Goal: Task Accomplishment & Management: Complete application form

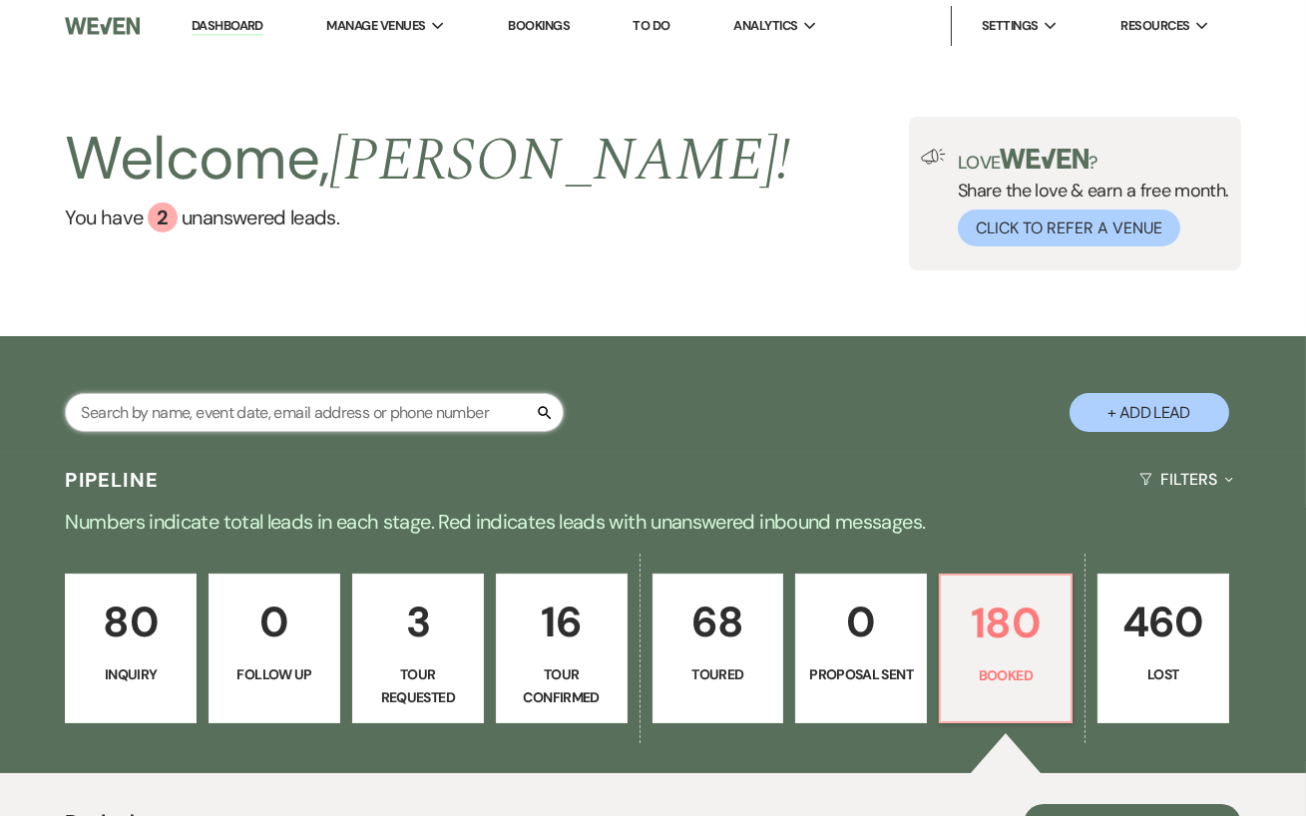
click at [323, 404] on input "text" at bounding box center [314, 412] width 499 height 39
paste input "Abigale Scheibelein"
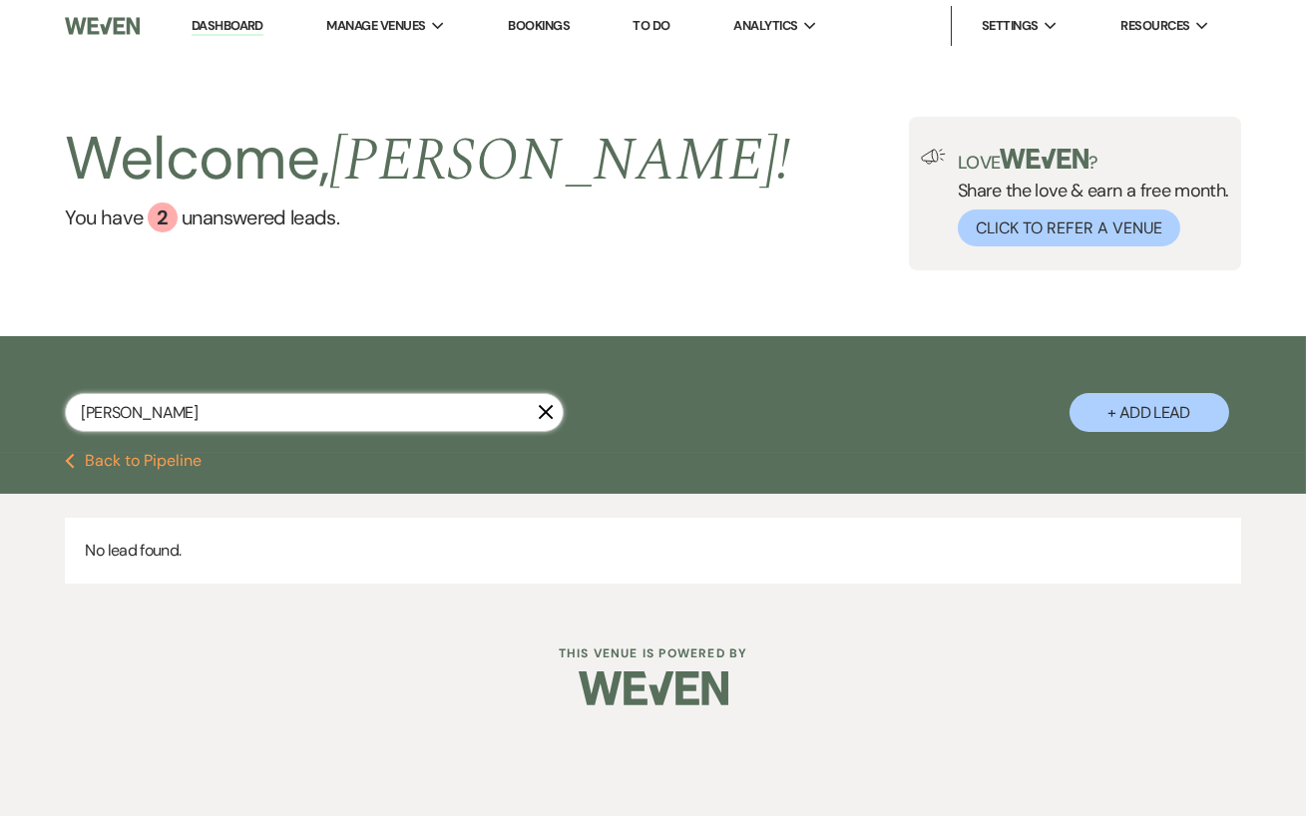
type input "Abigale Scheibelein"
click at [550, 411] on icon "X" at bounding box center [546, 412] width 16 height 16
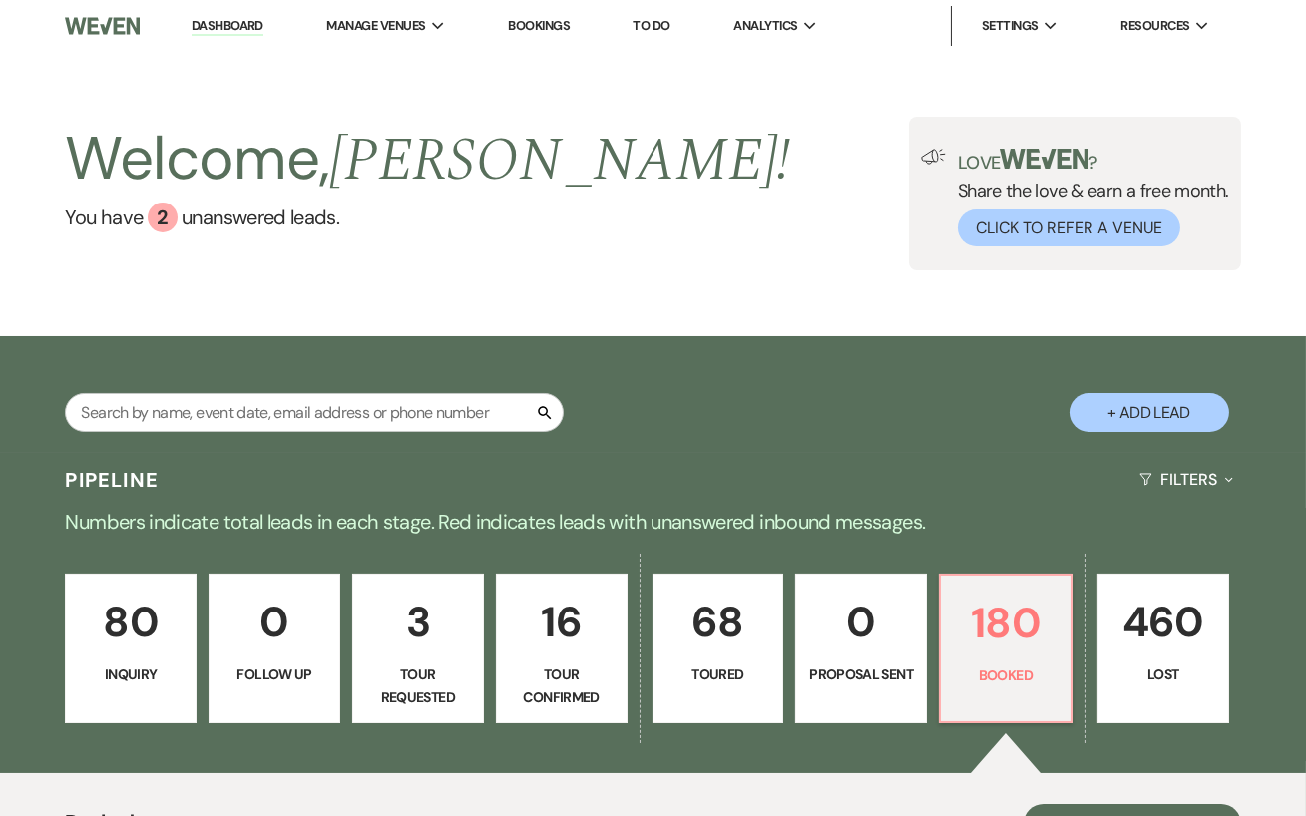
click at [1140, 413] on button "+ Add Lead" at bounding box center [1149, 412] width 160 height 39
select select "638"
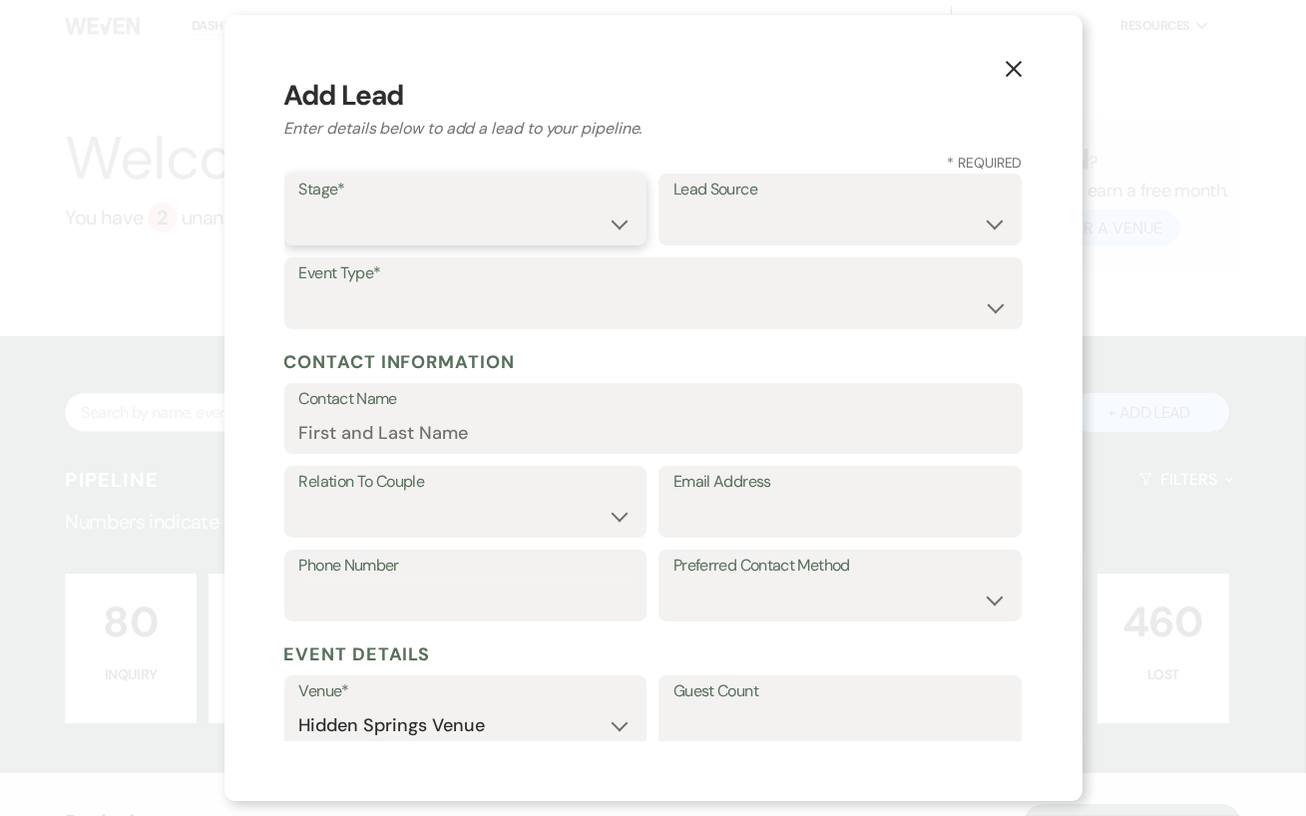
click at [320, 231] on select "Inquiry Follow Up Tour Requested Tour Confirmed Toured Proposal Sent Booked Lost" at bounding box center [465, 224] width 333 height 39
select select "2"
click at [718, 229] on select "Weven Venue Website Instagram Facebook Pinterest Google The Knot Wedding Wire H…" at bounding box center [839, 224] width 333 height 39
select select "1"
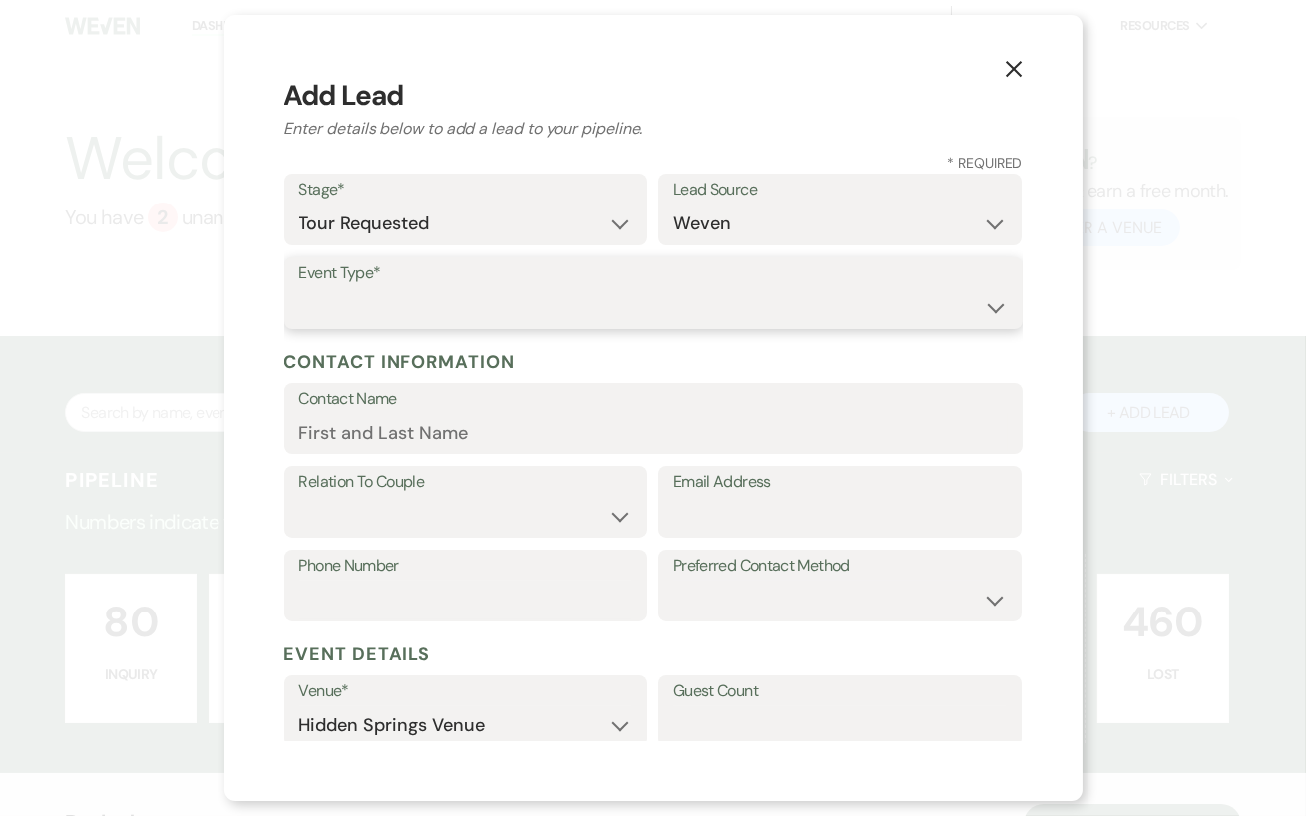
click at [441, 318] on select "Wedding Anniversary Party Baby Shower Bachelorette / Bachelor Party Birthday Pa…" at bounding box center [653, 307] width 708 height 39
select select "1"
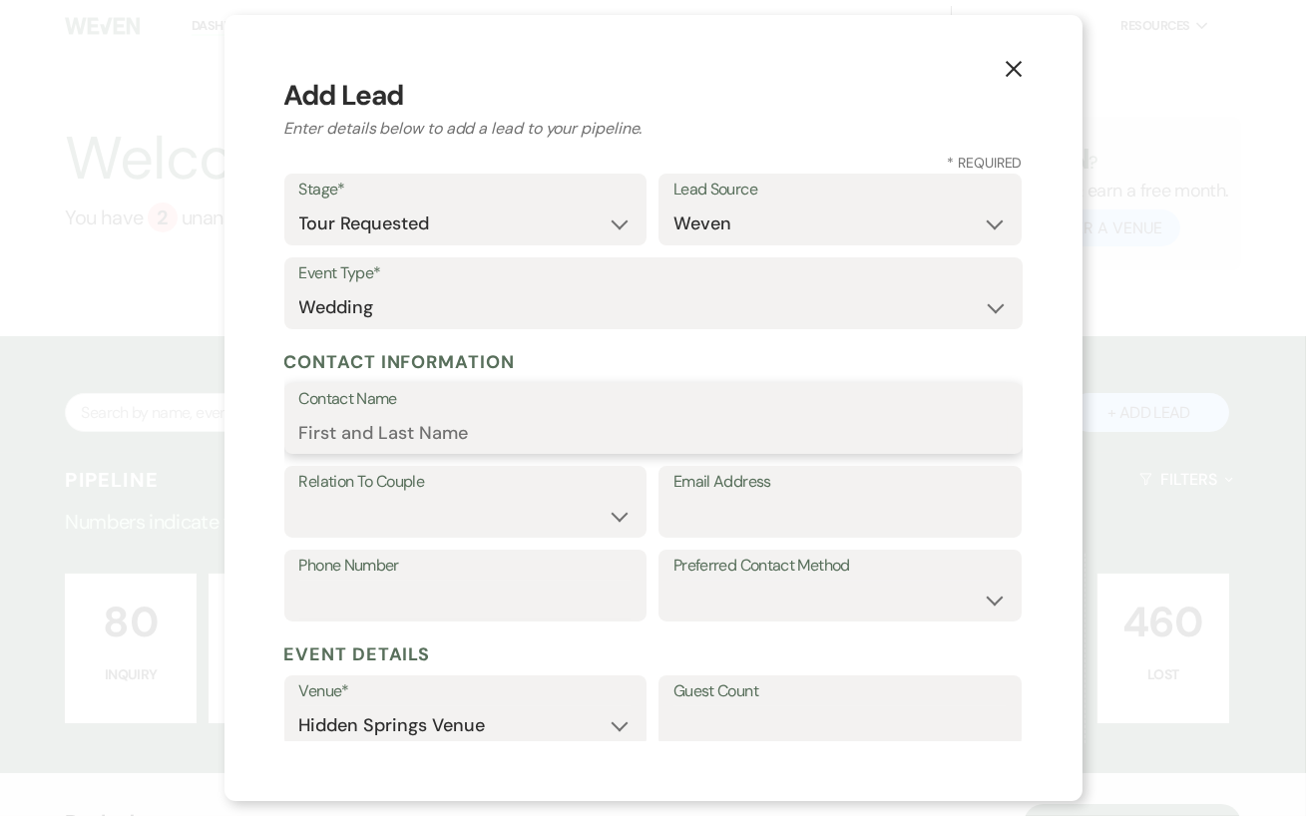
click at [354, 436] on input "Contact Name" at bounding box center [653, 432] width 708 height 39
paste input "Abigale Scheibelein"
type input "Abigale Scheibelein"
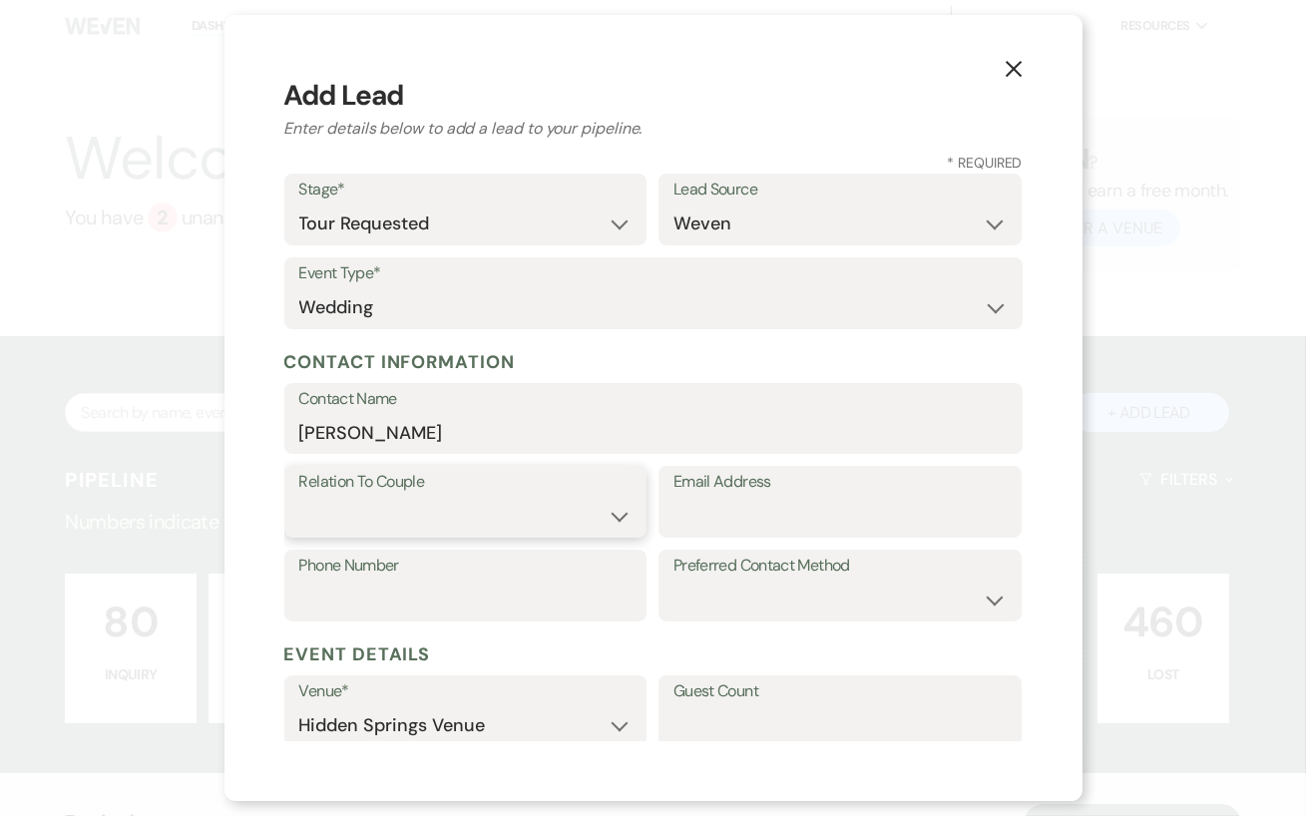
click at [540, 510] on select "Couple Planner Parent of Couple Family Member Friend Other" at bounding box center [465, 516] width 333 height 39
select select "1"
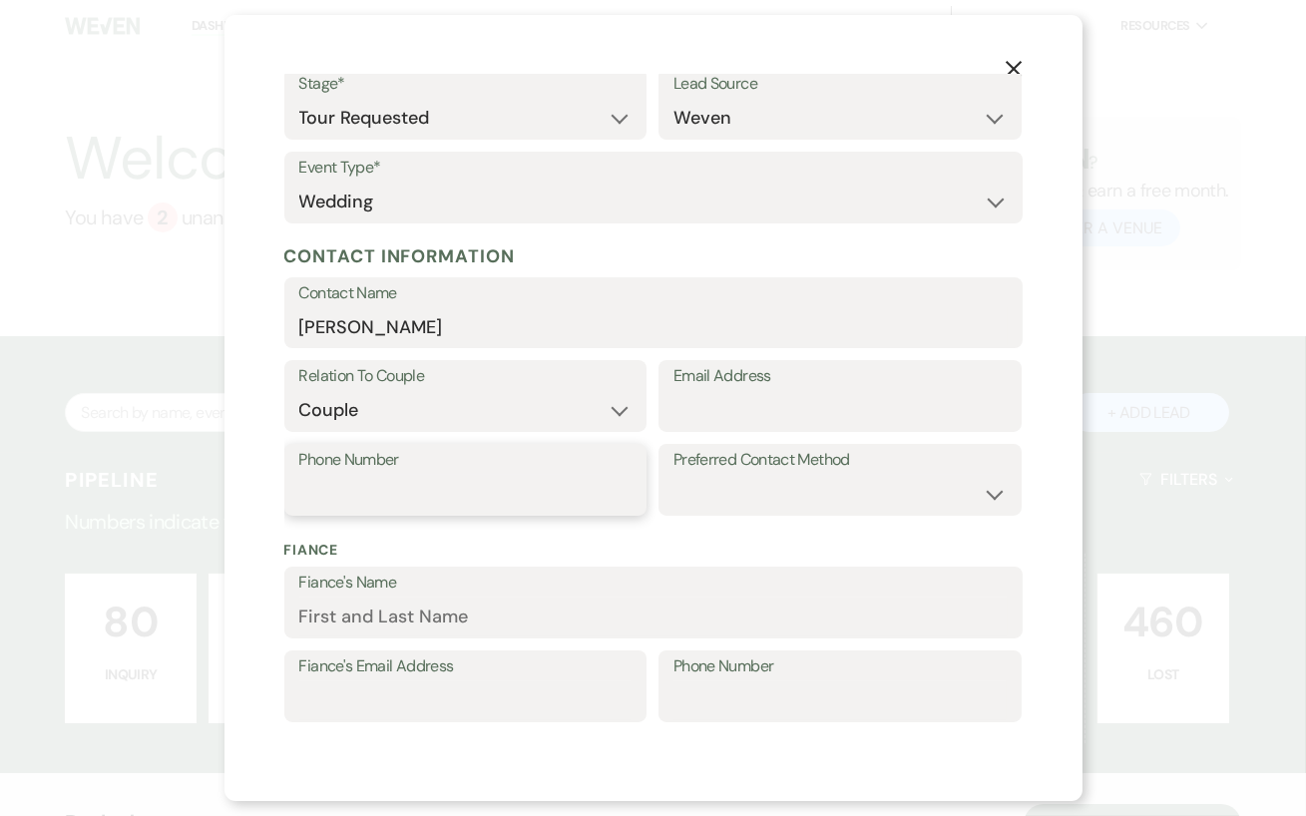
click at [480, 501] on input "Phone Number" at bounding box center [465, 494] width 333 height 39
paste input "865-765-6511"
type input "865-765-6511"
click at [491, 529] on div "Fiance Fiance's Name Fiance's Email Address Phone Number" at bounding box center [653, 631] width 738 height 207
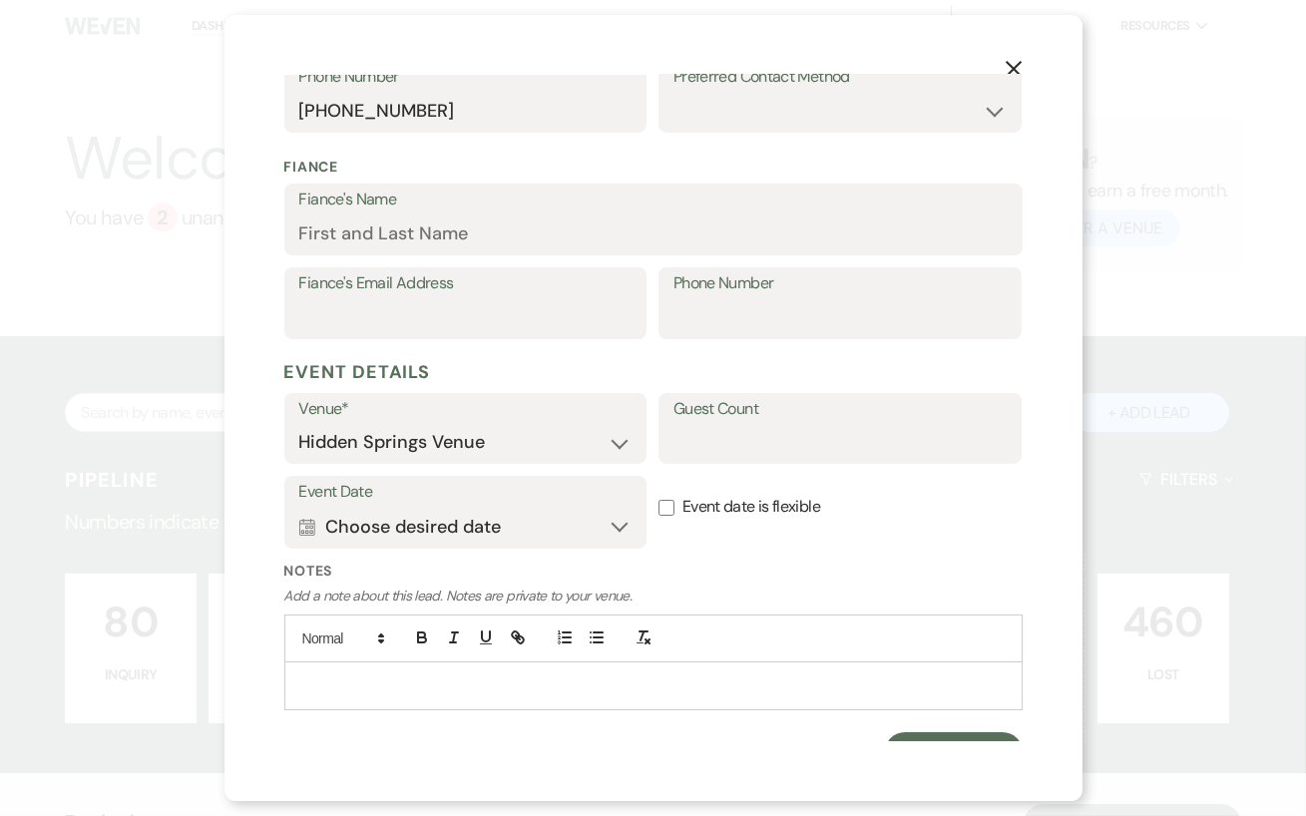
scroll to position [497, 0]
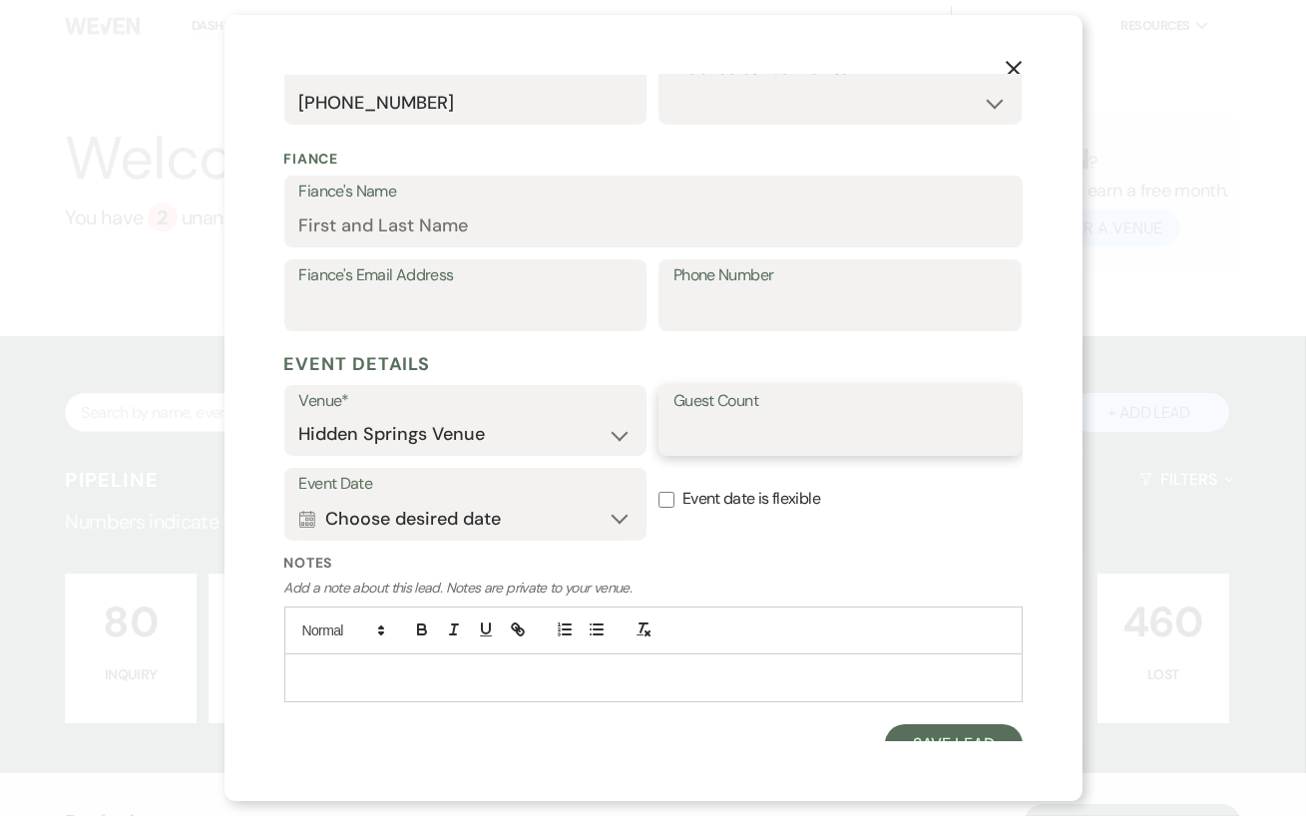
click at [720, 427] on input "Guest Count" at bounding box center [839, 434] width 333 height 39
type input "100-150"
click at [669, 500] on input "Event date is flexible" at bounding box center [666, 500] width 16 height 16
checkbox input "true"
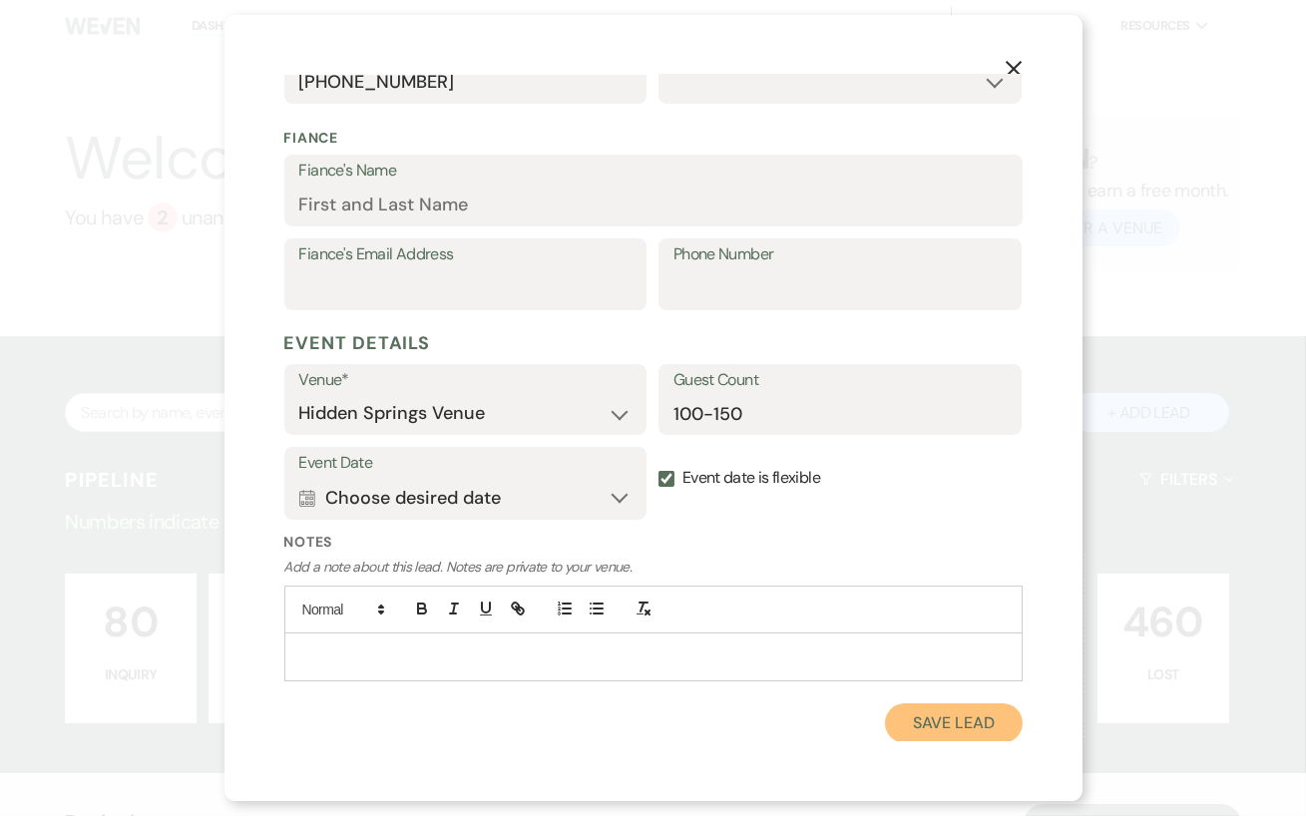
click at [924, 723] on button "Save Lead" at bounding box center [953, 723] width 137 height 40
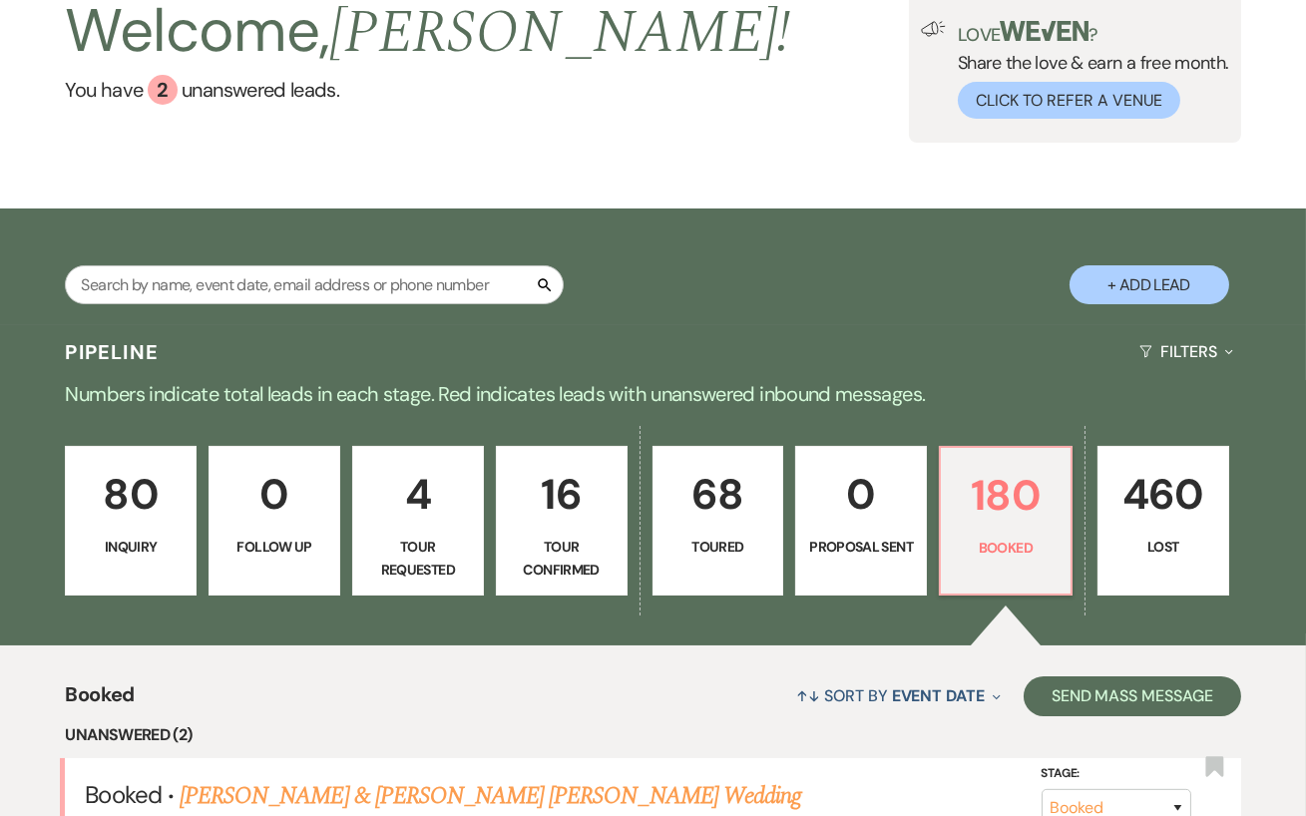
scroll to position [159, 0]
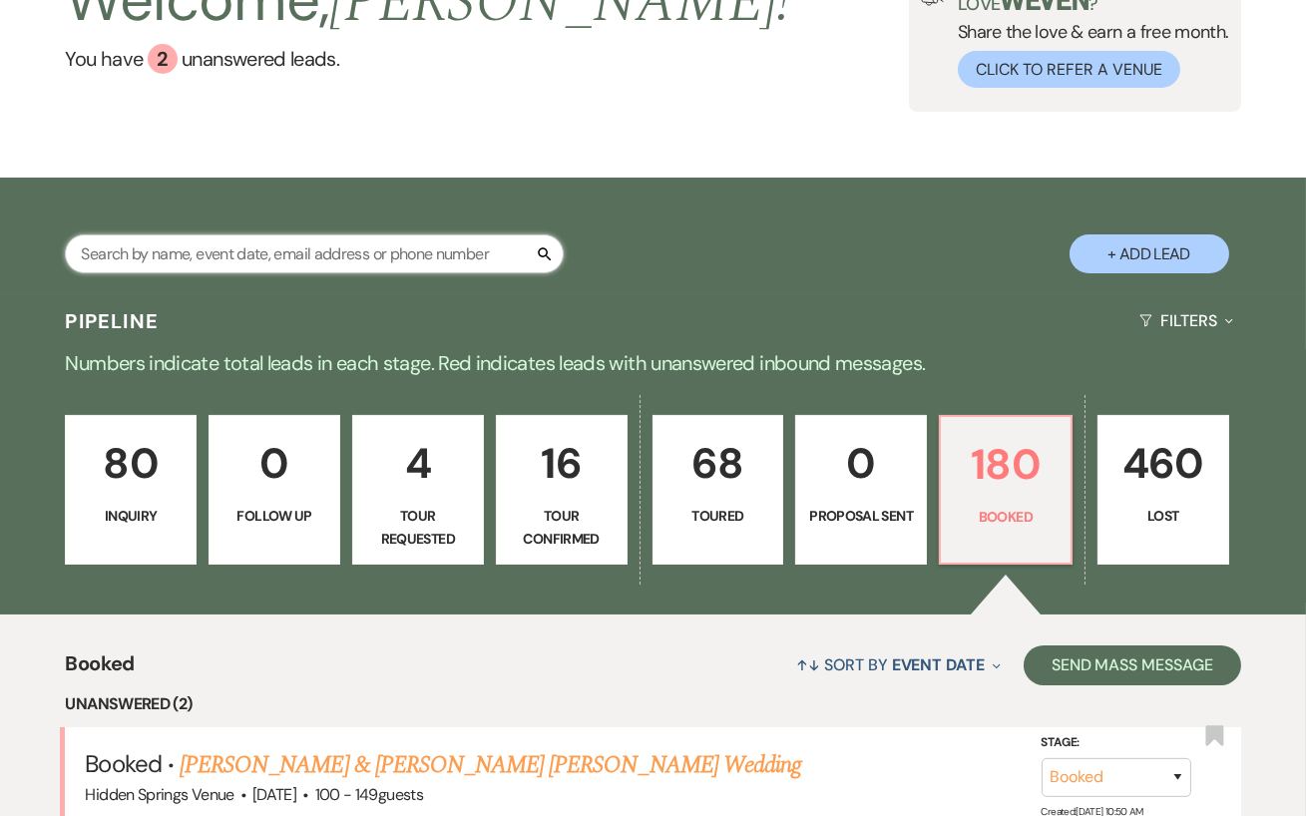
click at [303, 244] on input "text" at bounding box center [314, 253] width 499 height 39
paste input "865-765-6511"
type input "865-765-6511"
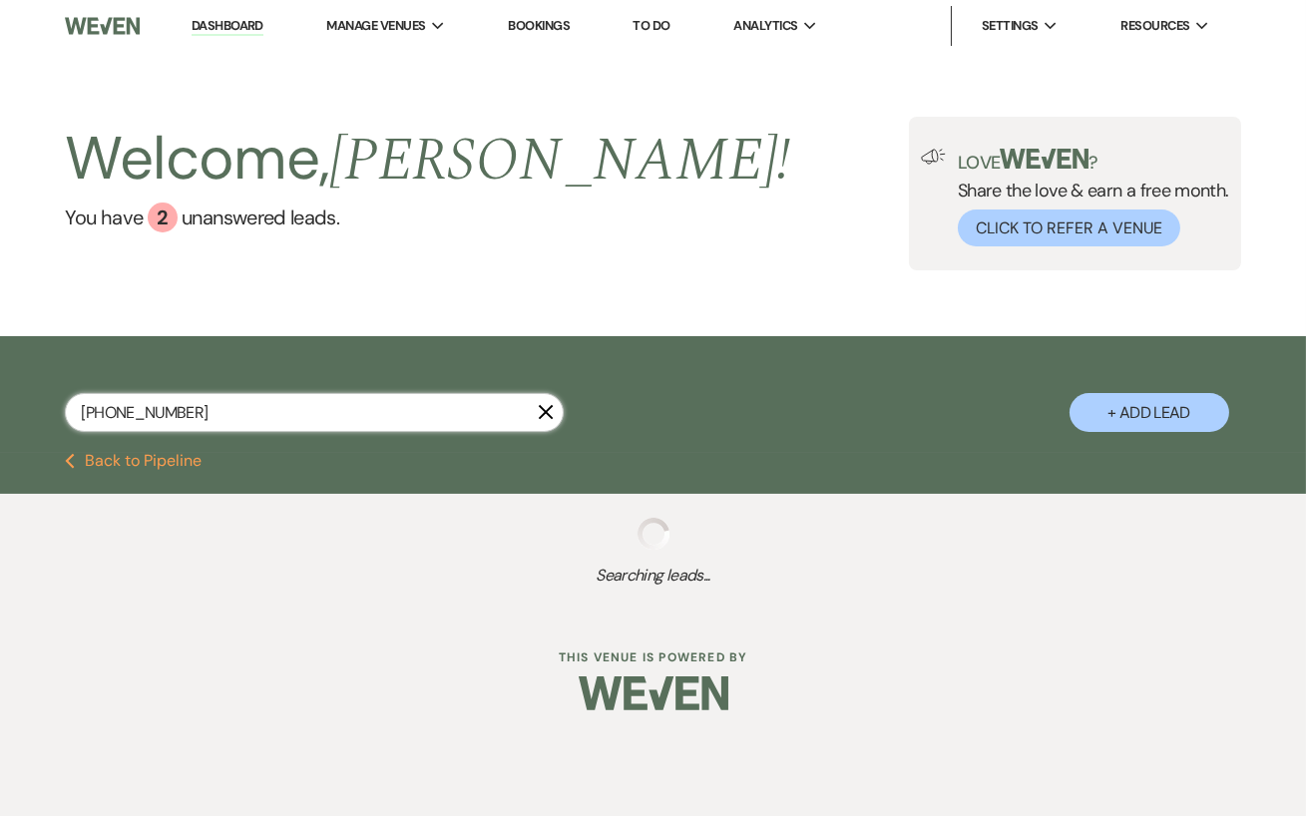
select select "2"
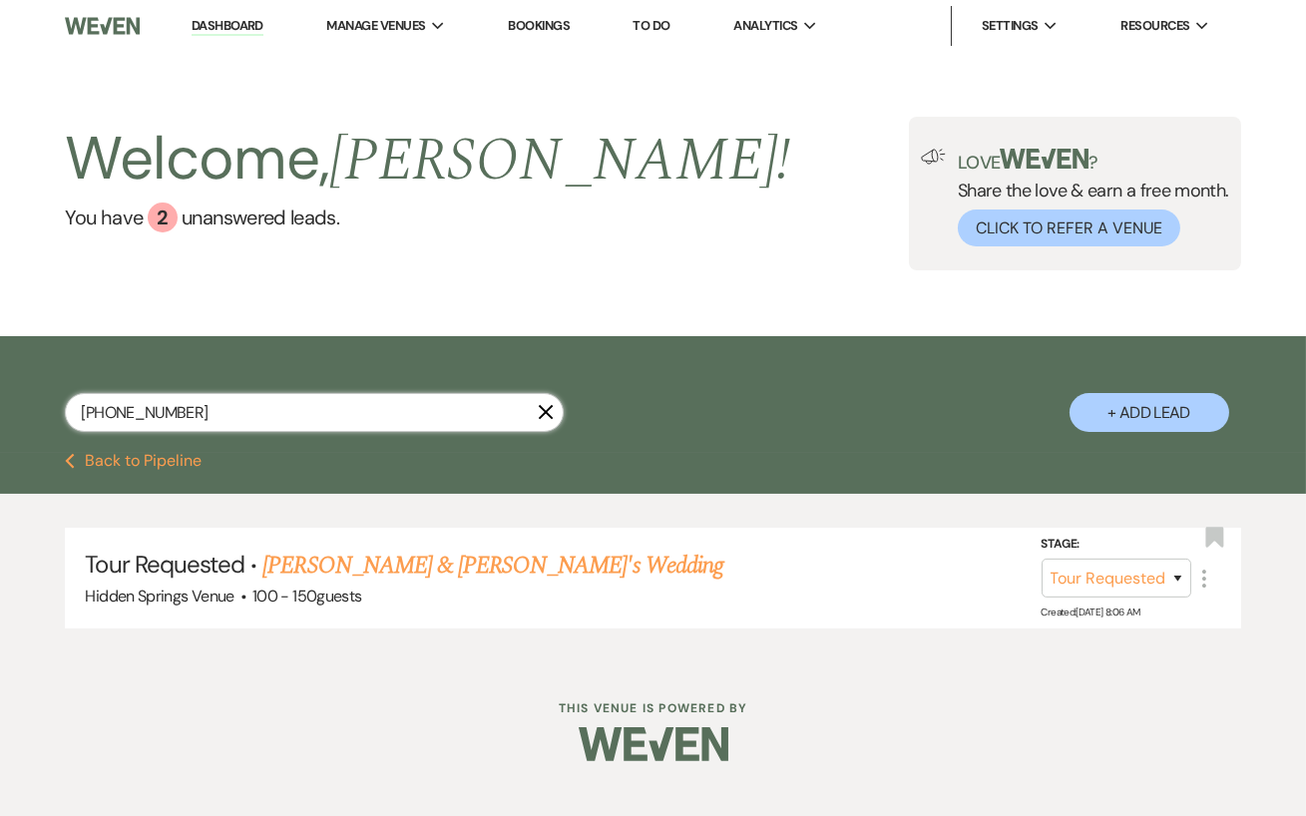
type input "865-765-"
select select "2"
type input "865-765-"
click at [339, 573] on link "Abigale Scheibelein & Fiance's Wedding" at bounding box center [492, 566] width 461 height 36
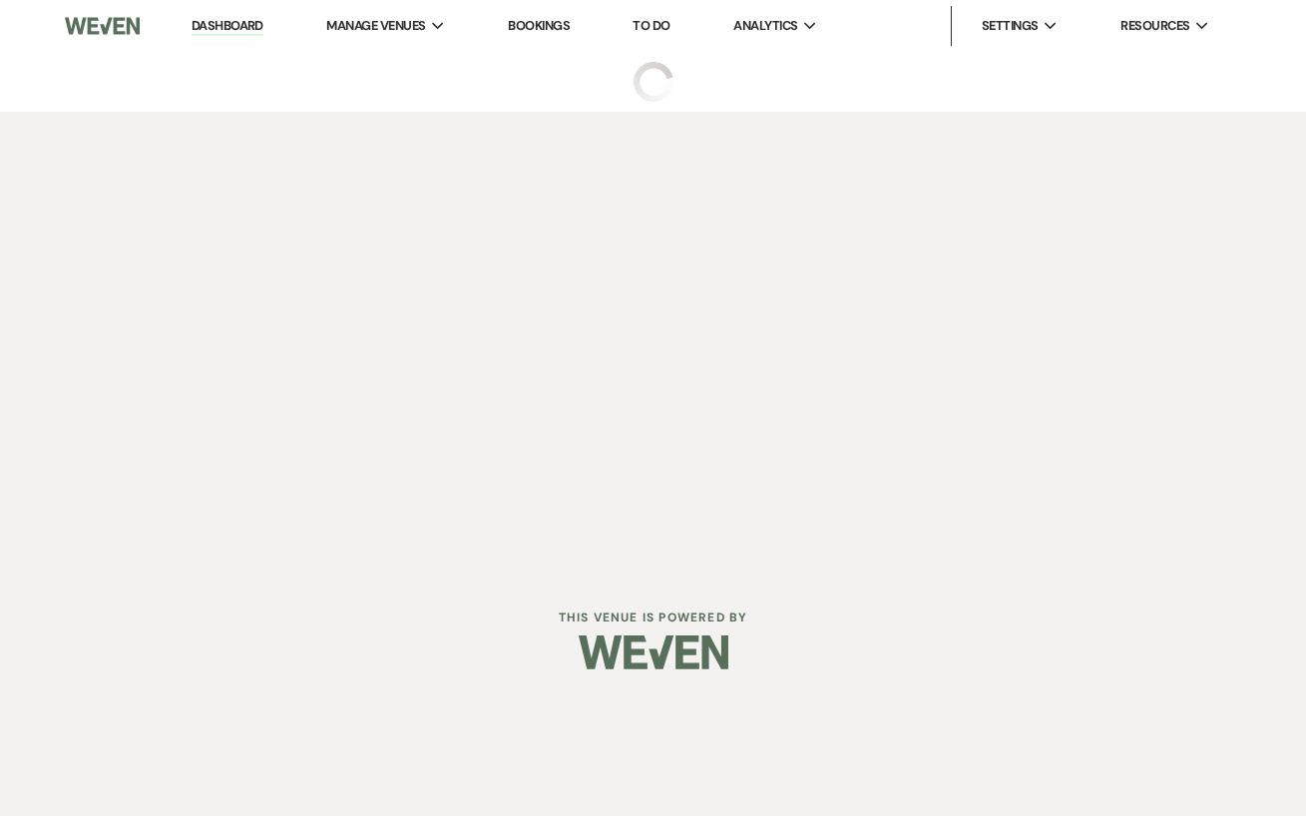
select select "2"
select select "1"
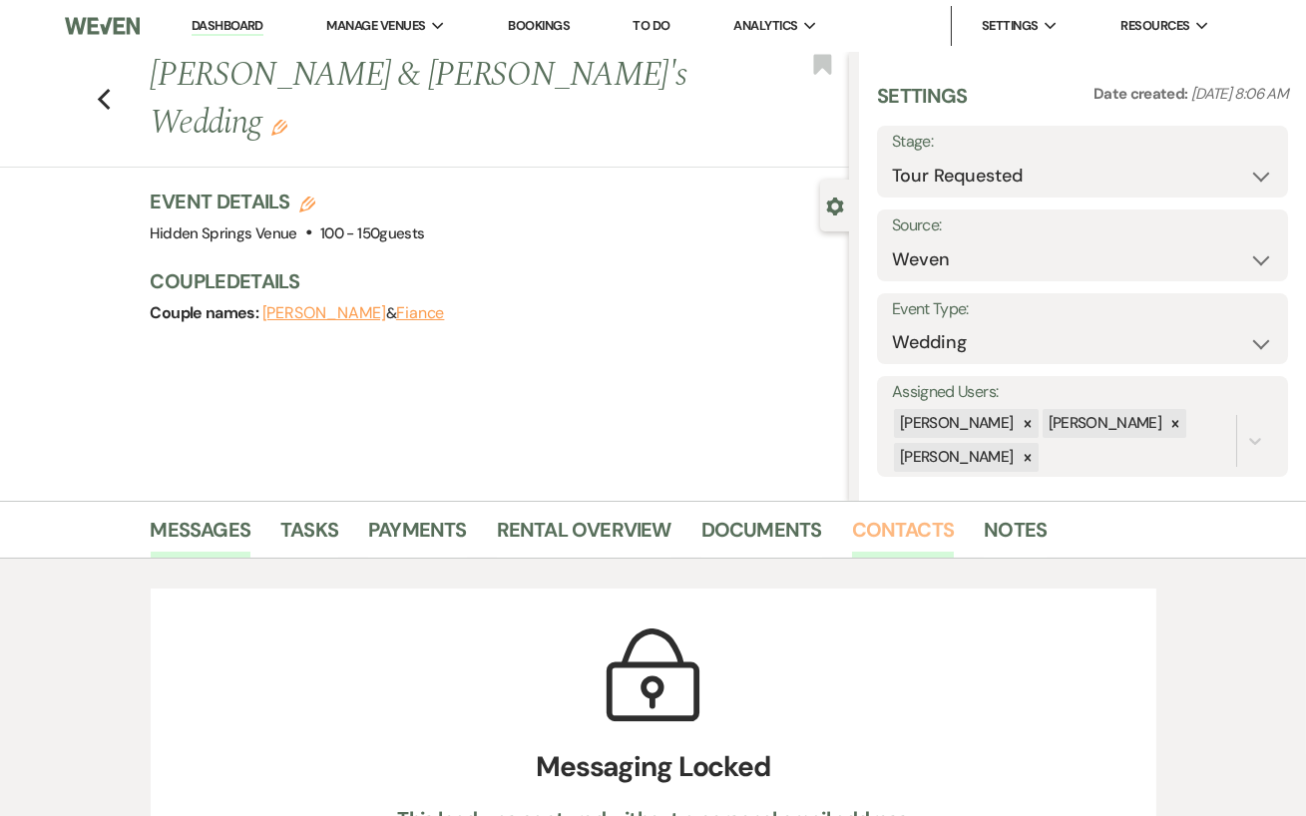
click at [916, 538] on link "Contacts" at bounding box center [903, 536] width 103 height 44
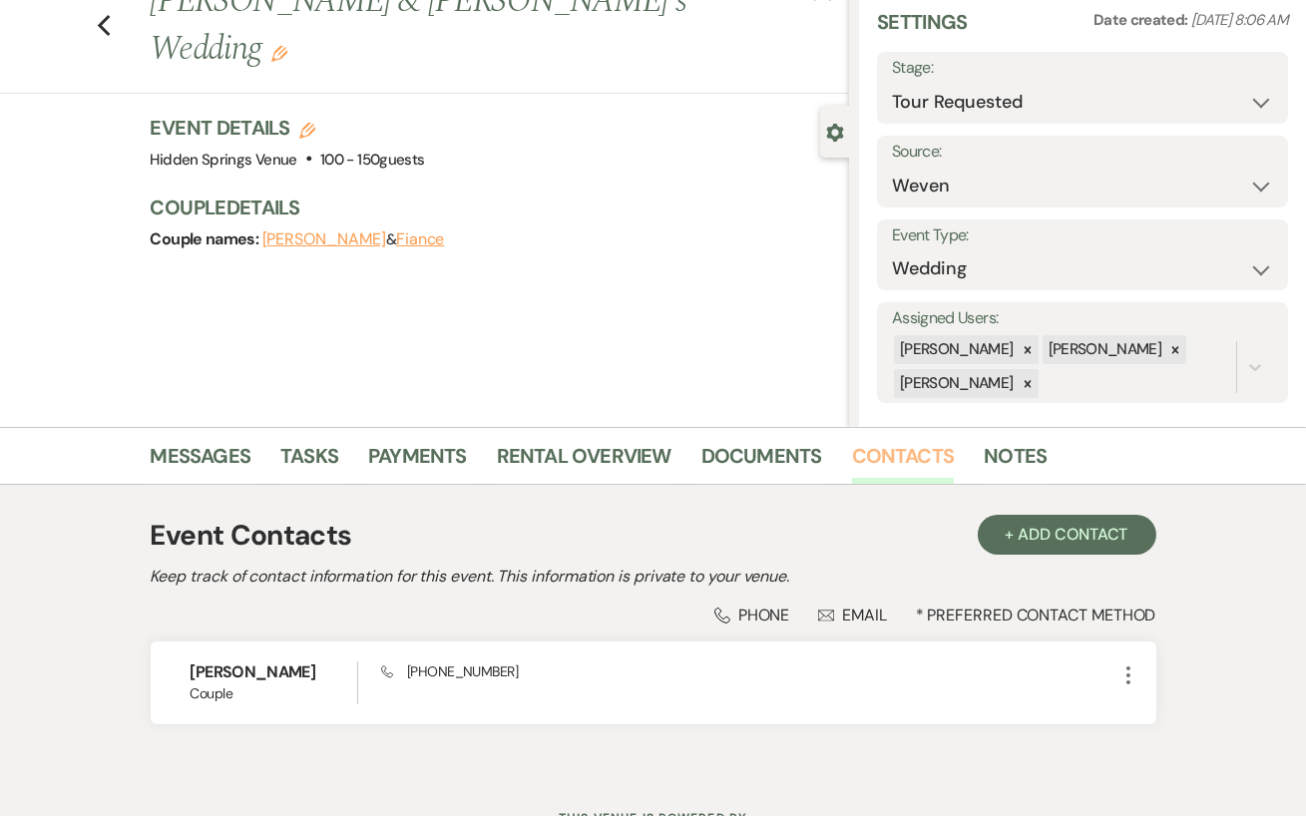
scroll to position [121, 0]
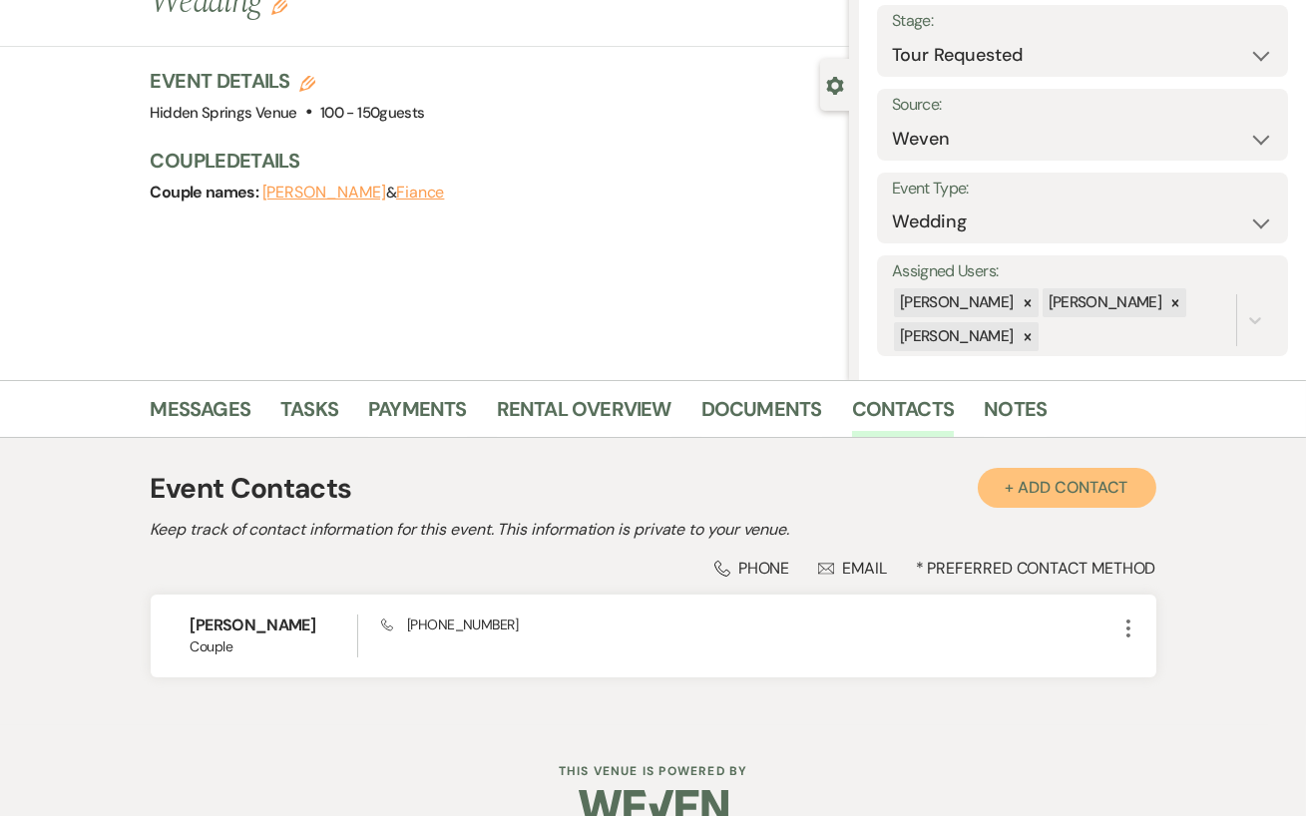
click at [1047, 498] on button "+ Add Contact" at bounding box center [1067, 488] width 179 height 40
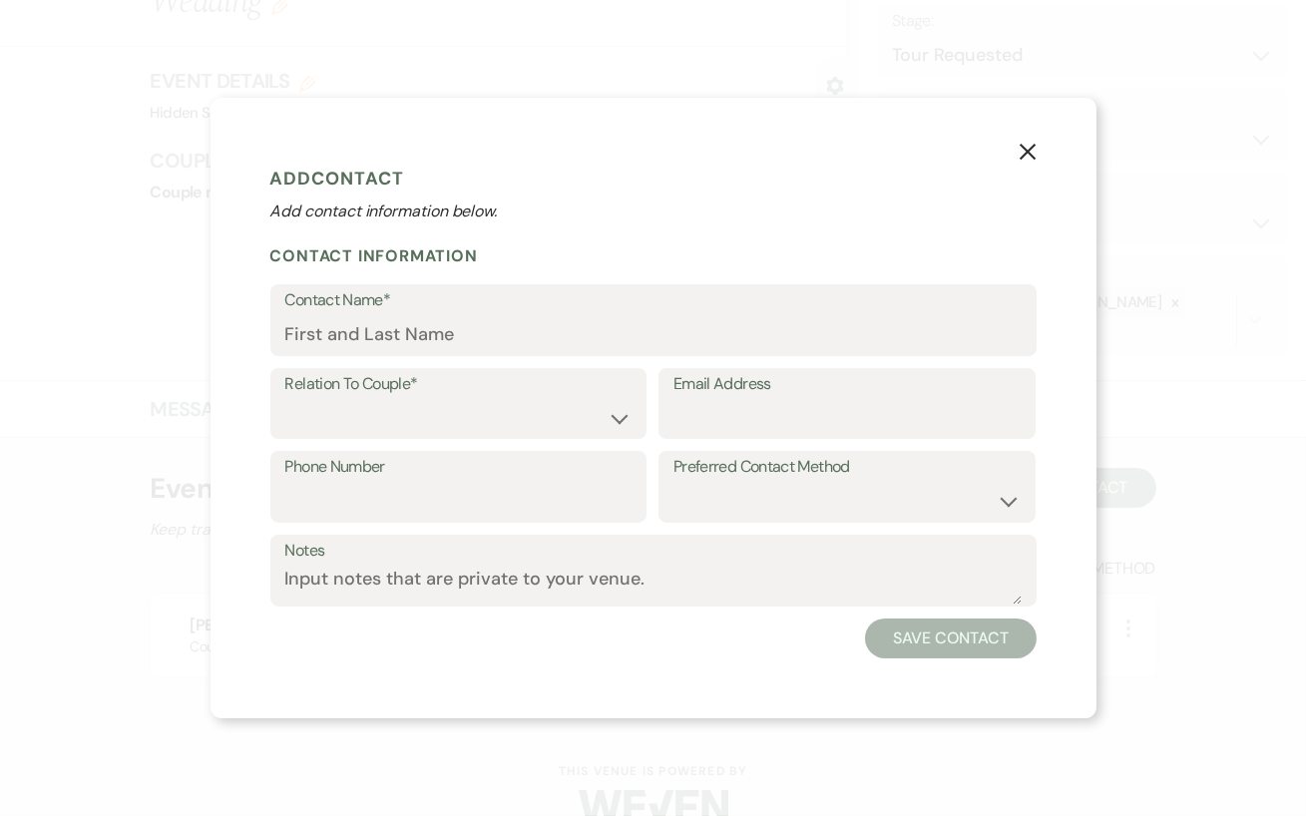
click at [1035, 148] on button "X" at bounding box center [1028, 151] width 30 height 35
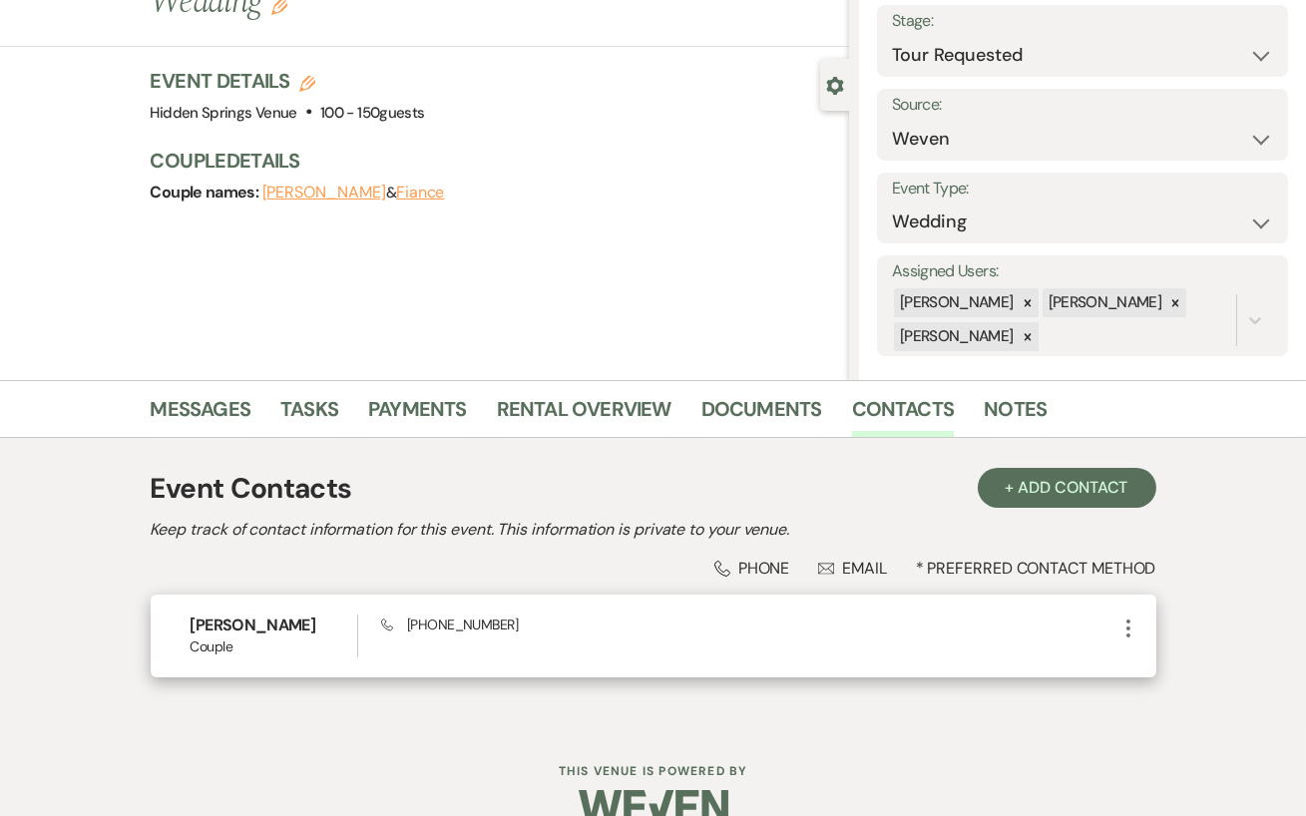
click at [1124, 621] on icon "More" at bounding box center [1128, 629] width 24 height 24
click at [1135, 662] on button "Pencil Edit" at bounding box center [1175, 667] width 119 height 34
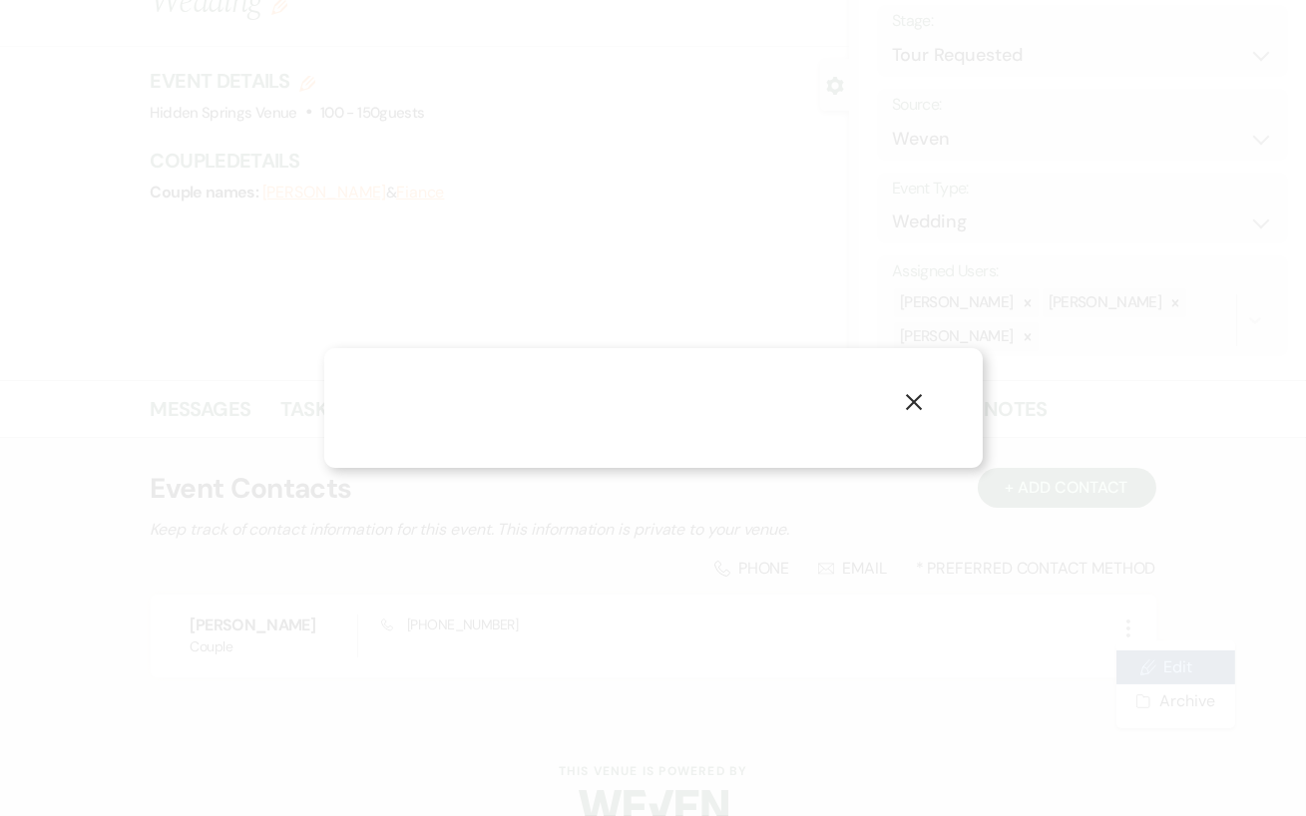
select select "1"
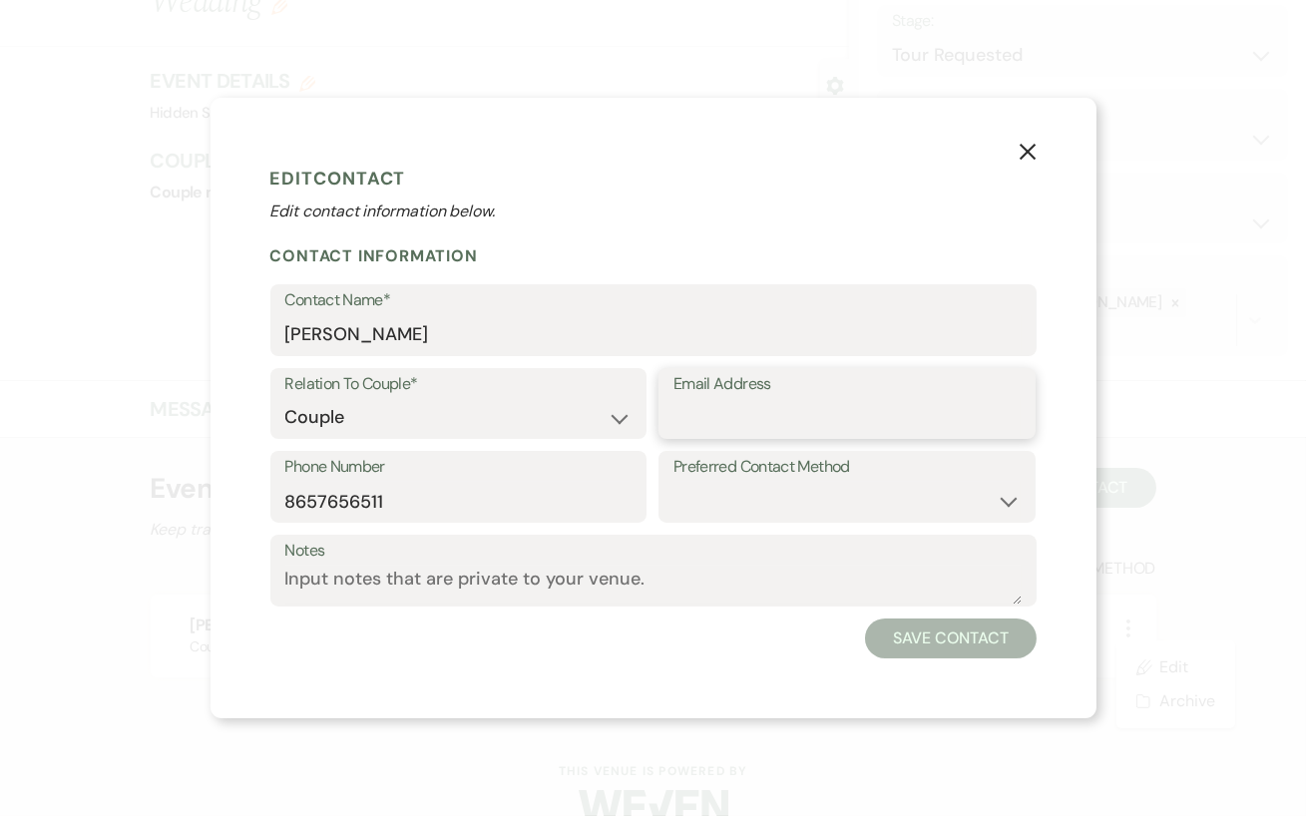
click at [727, 410] on input "Email Address" at bounding box center [846, 417] width 347 height 39
paste input "abigalescheibs@gmail.com"
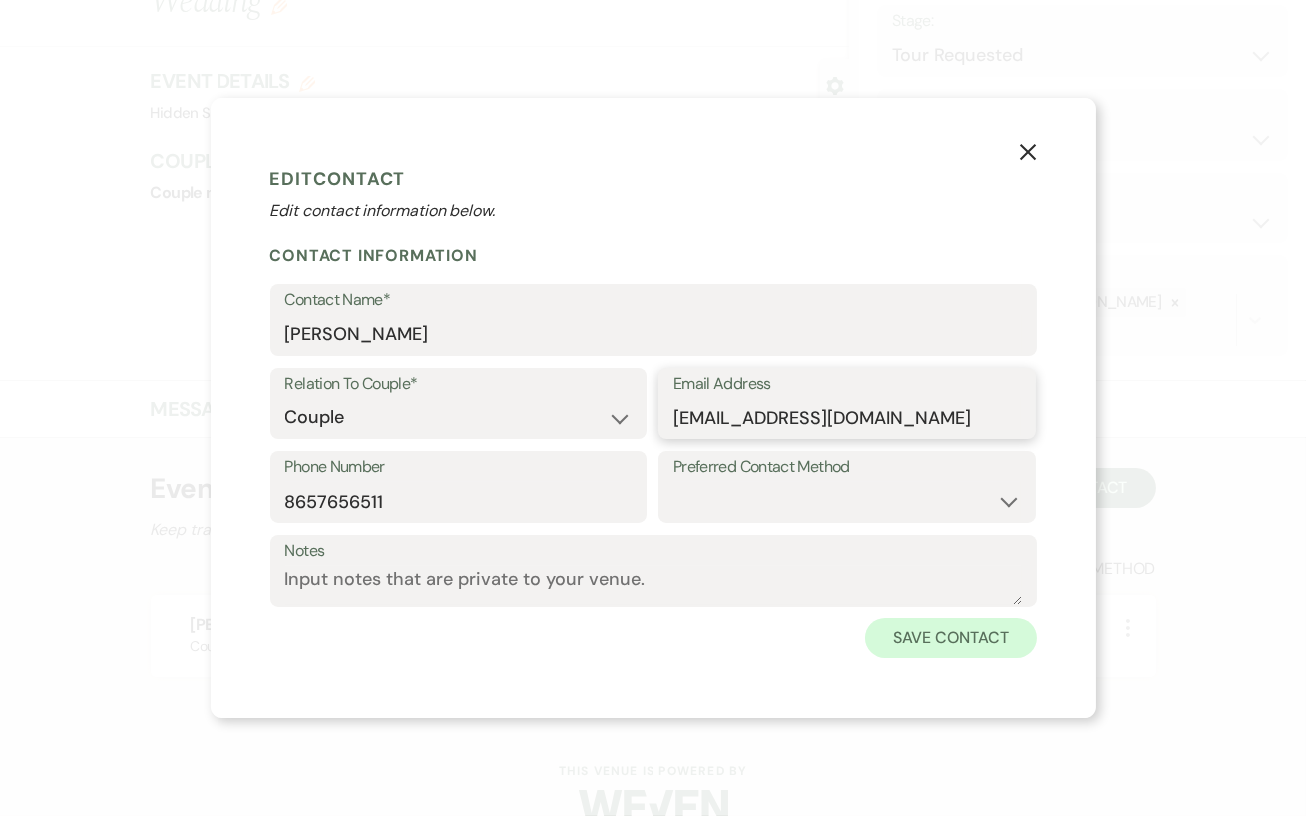
type input "abigalescheibs@gmail.com"
click at [933, 647] on button "Save Contact" at bounding box center [950, 639] width 171 height 40
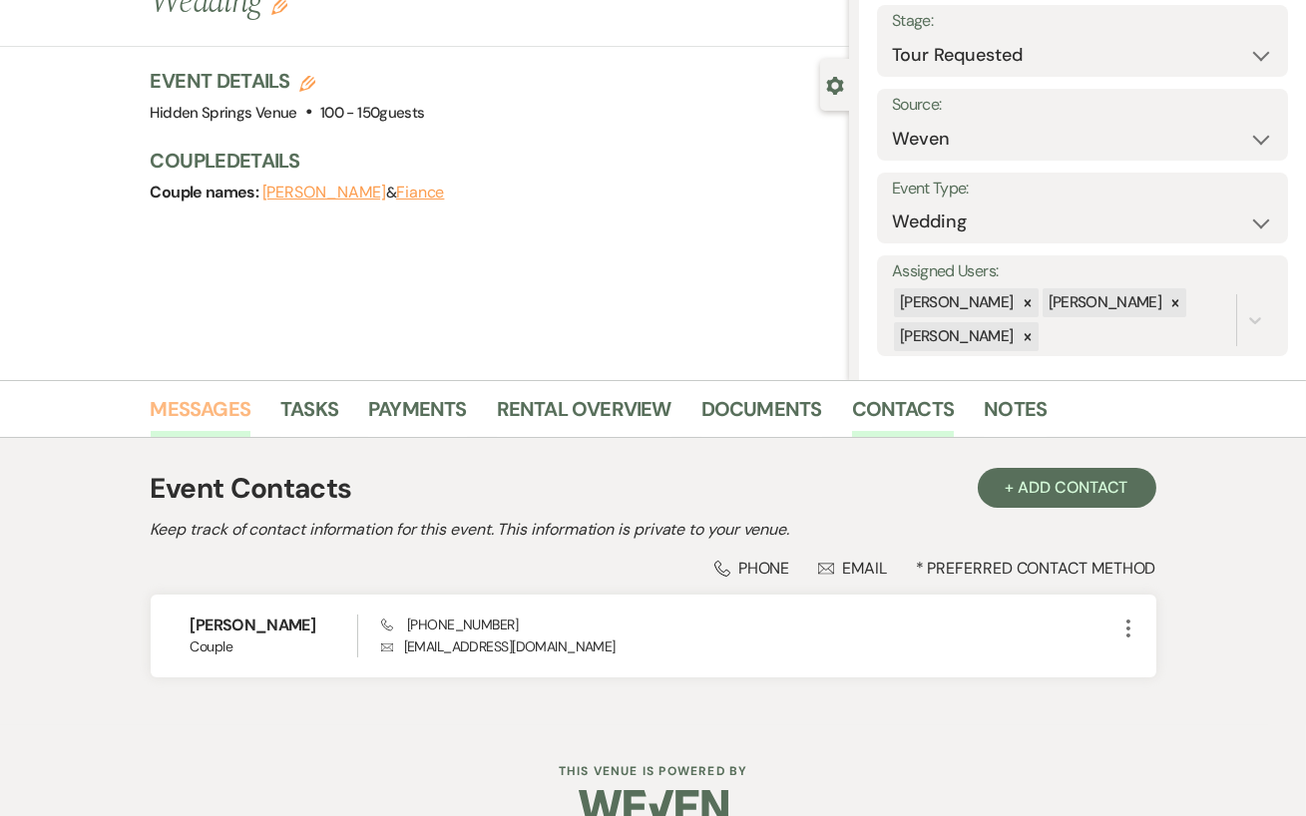
click at [223, 395] on link "Messages" at bounding box center [201, 415] width 101 height 44
